Goal: Download file/media

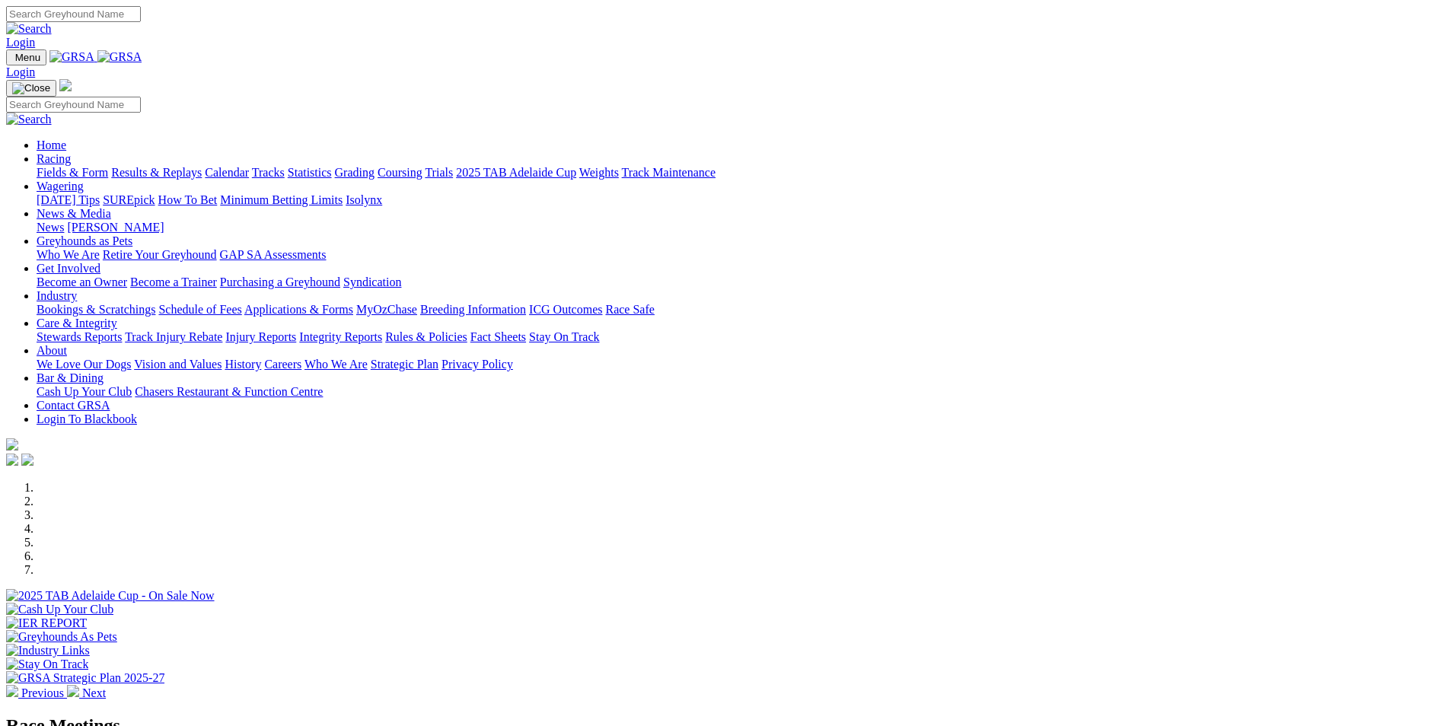
scroll to position [228, 0]
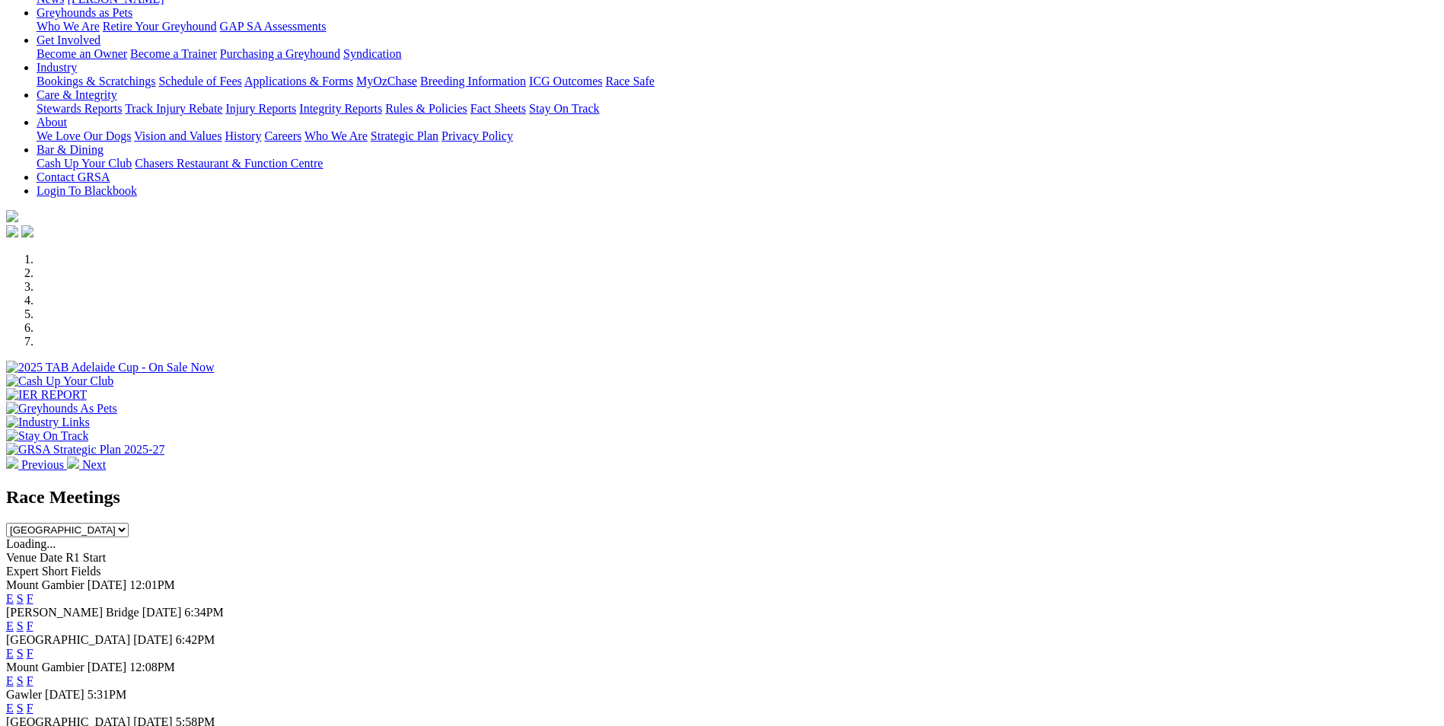
click at [14, 620] on link "E" at bounding box center [10, 626] width 8 height 13
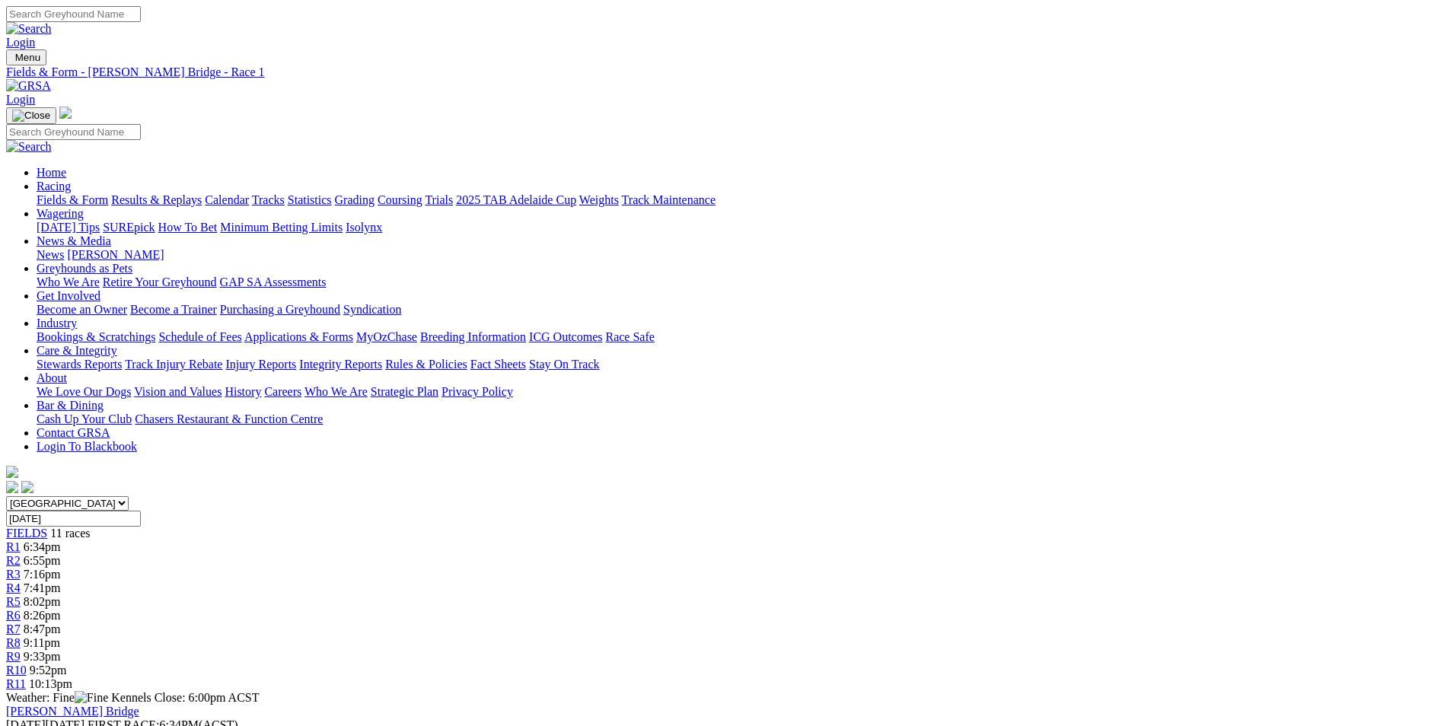
click at [758, 205] on link "PDF" at bounding box center [747, 198] width 22 height 13
